Goal: Find specific page/section: Find specific page/section

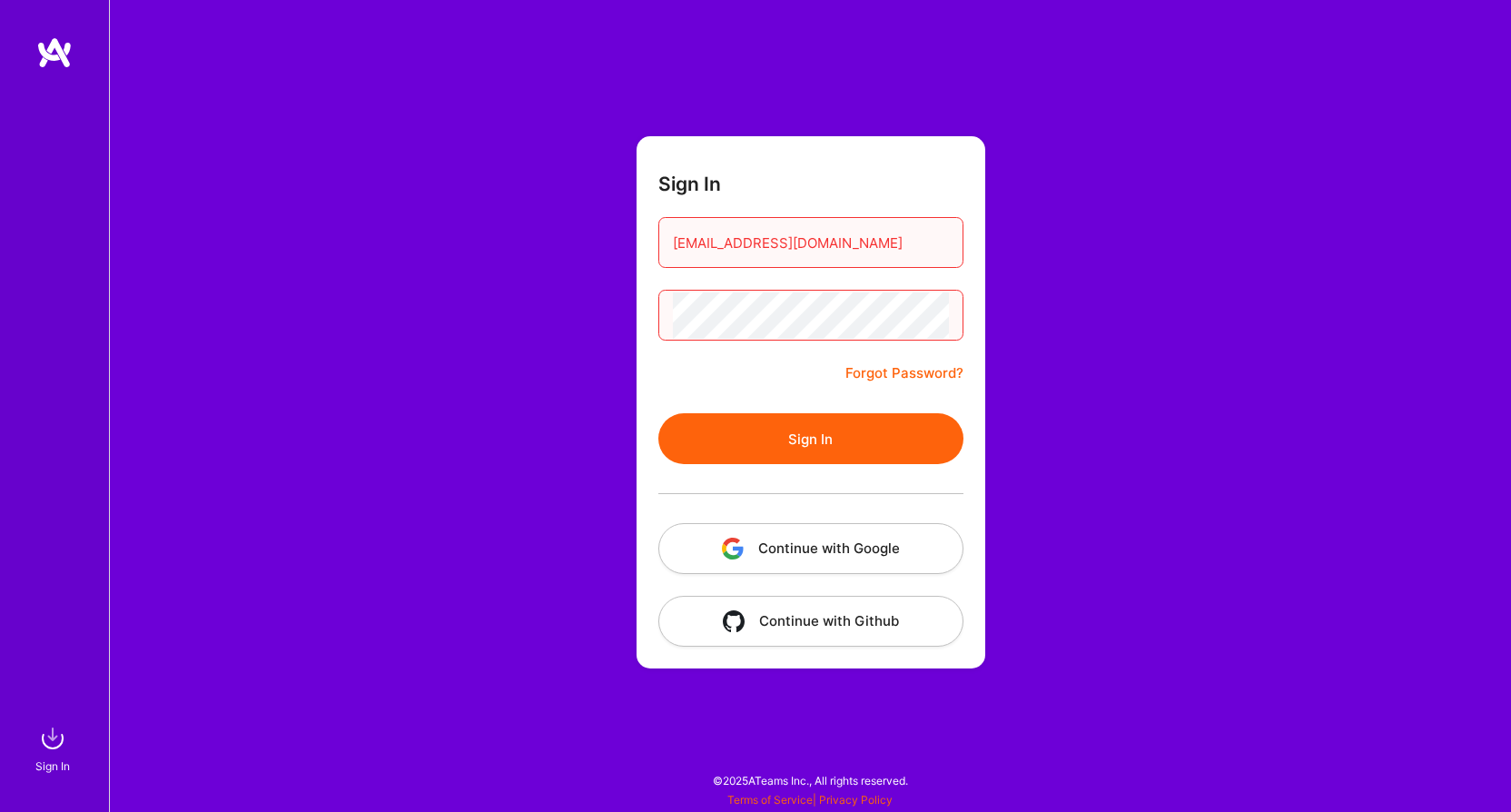
click at [783, 438] on button "Sign In" at bounding box center [810, 438] width 305 height 51
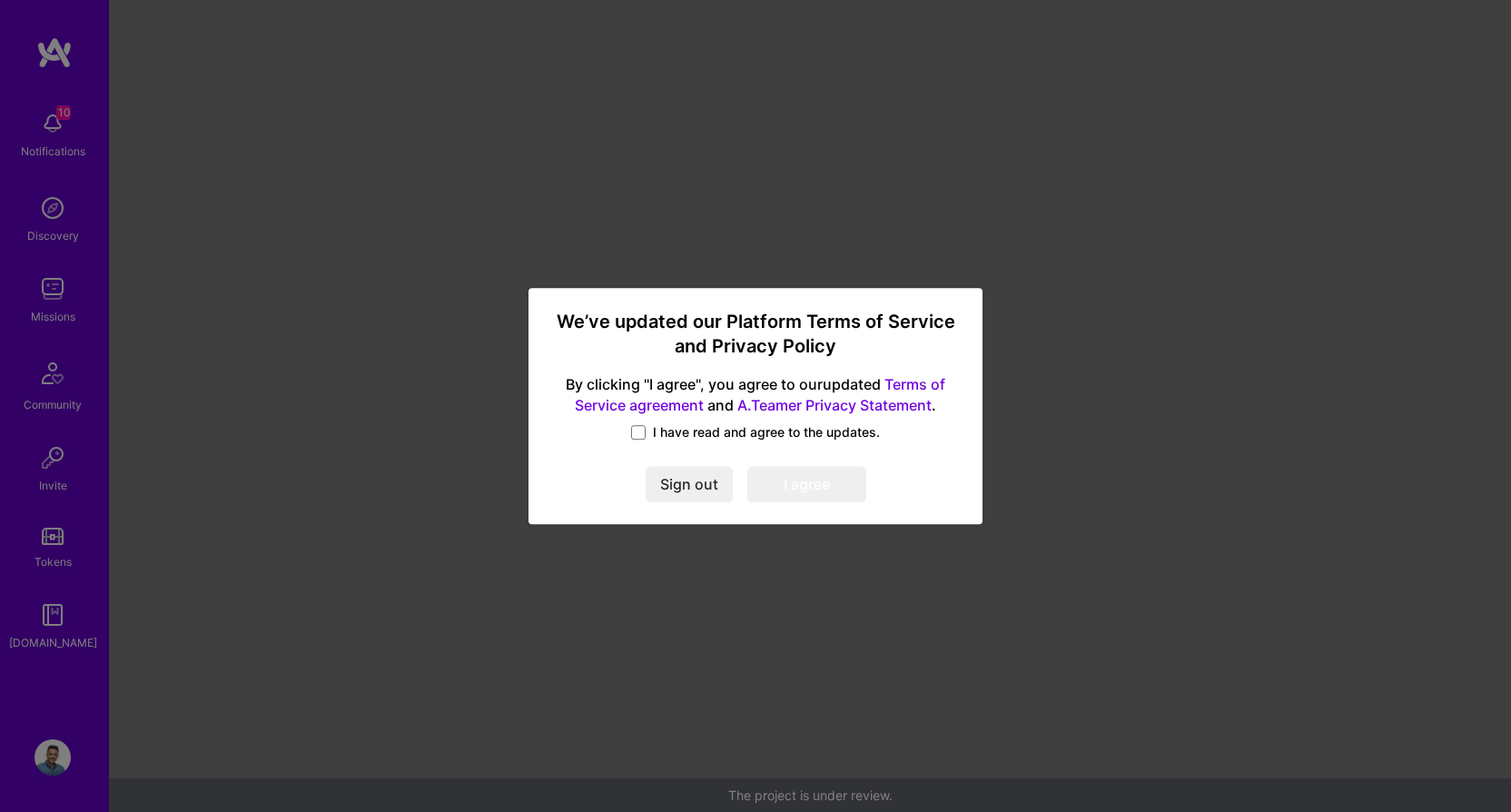
click at [645, 440] on label "I have read and agree to the updates." at bounding box center [756, 432] width 249 height 19
click at [0, 0] on input "I have read and agree to the updates." at bounding box center [0, 0] width 0 height 0
click at [794, 493] on button "I agree" at bounding box center [806, 483] width 119 height 36
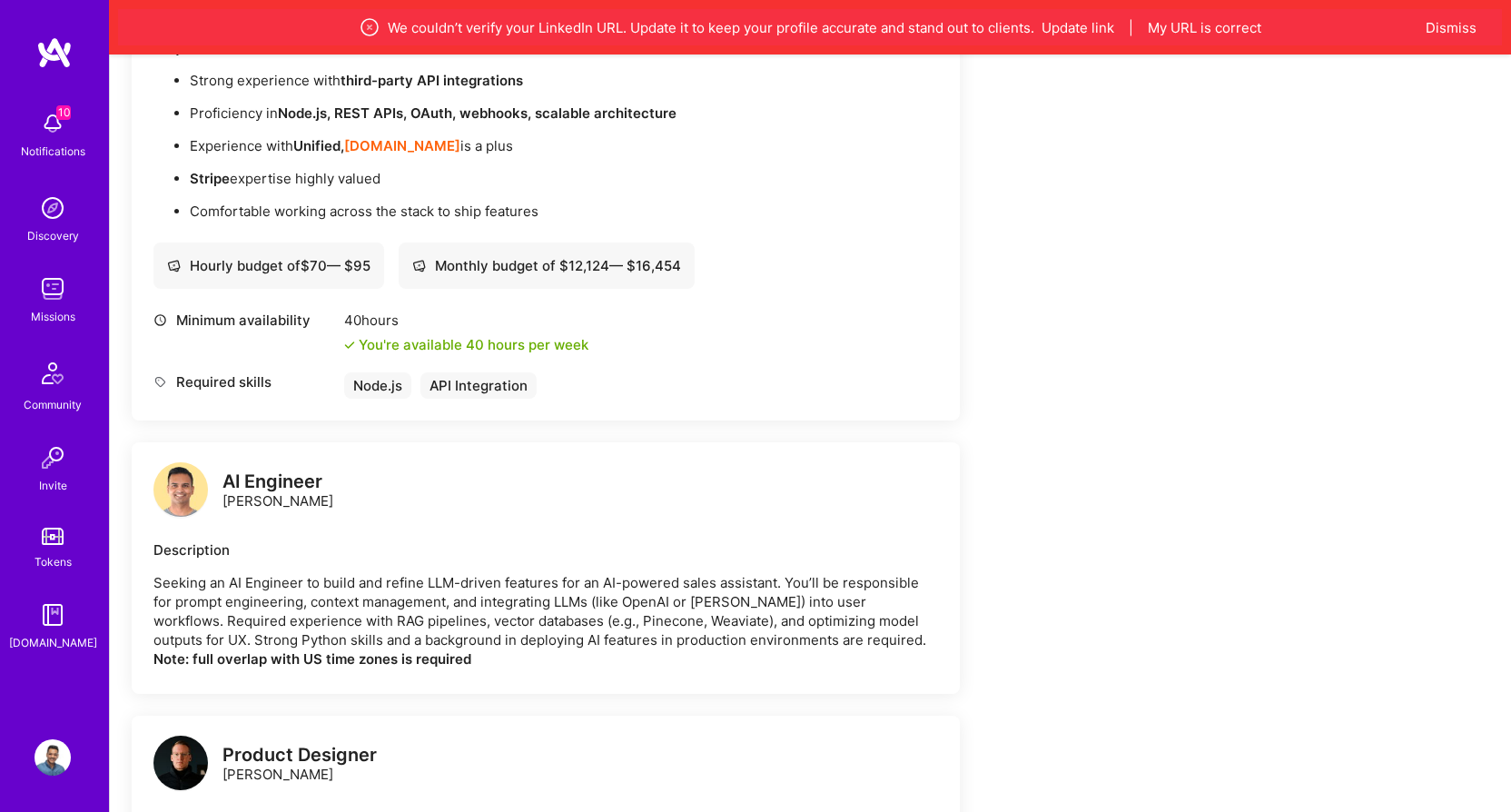
scroll to position [1541, 0]
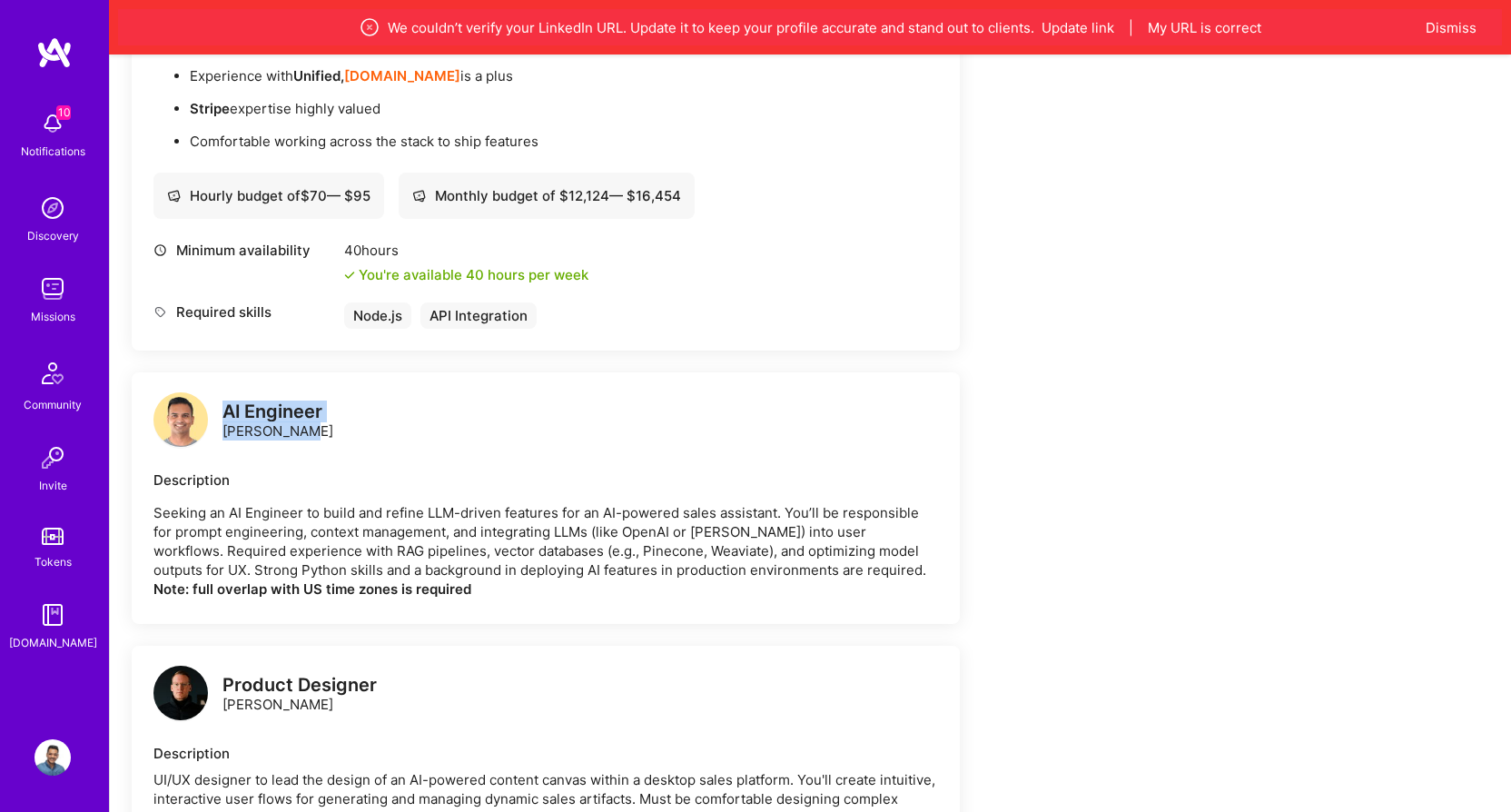
drag, startPoint x: 223, startPoint y: 409, endPoint x: 305, endPoint y: 428, distance: 84.2
click at [305, 428] on div "AI Engineer [PERSON_NAME]" at bounding box center [278, 420] width 111 height 38
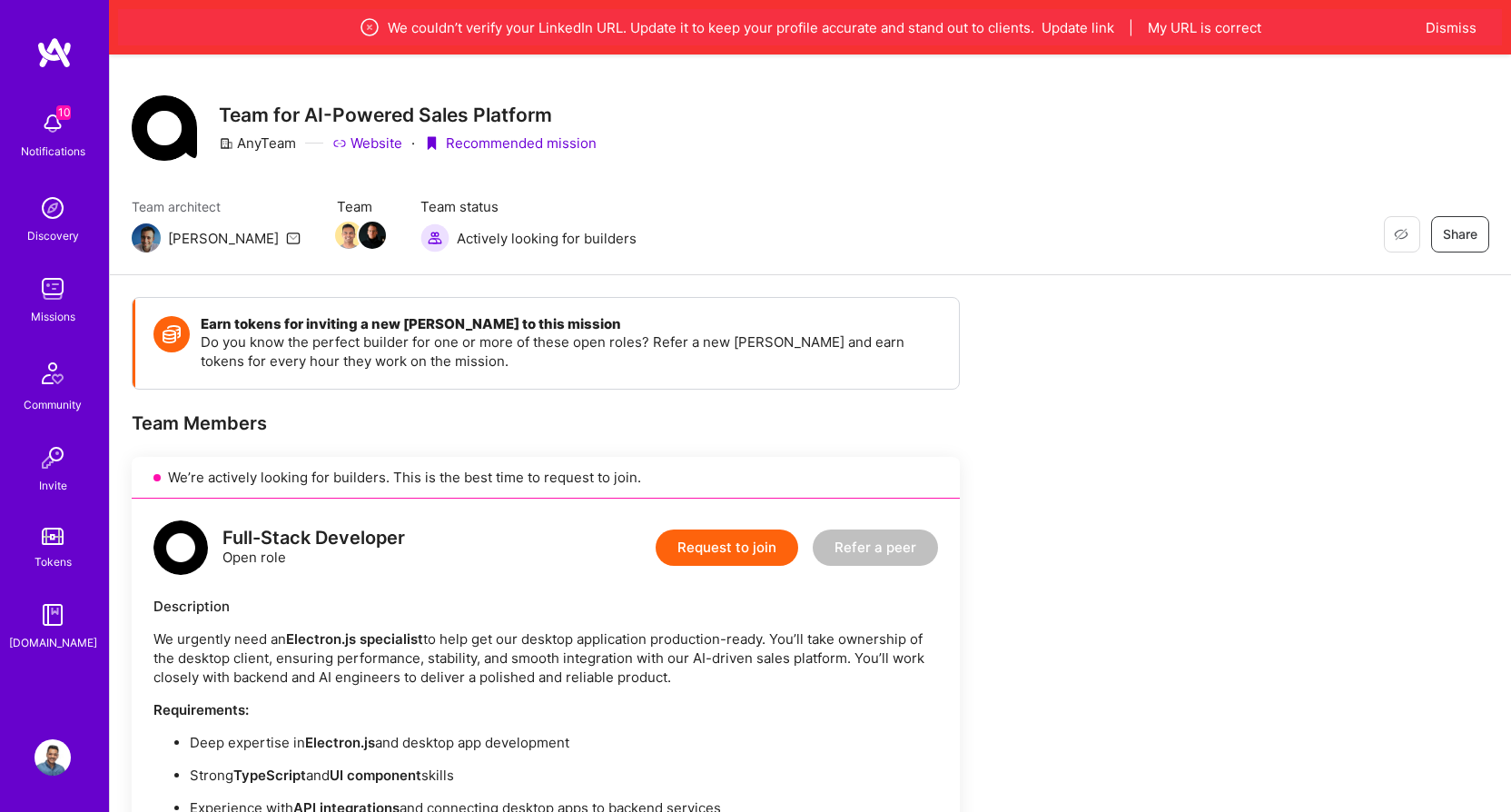
scroll to position [0, 0]
